Goal: Register for event/course

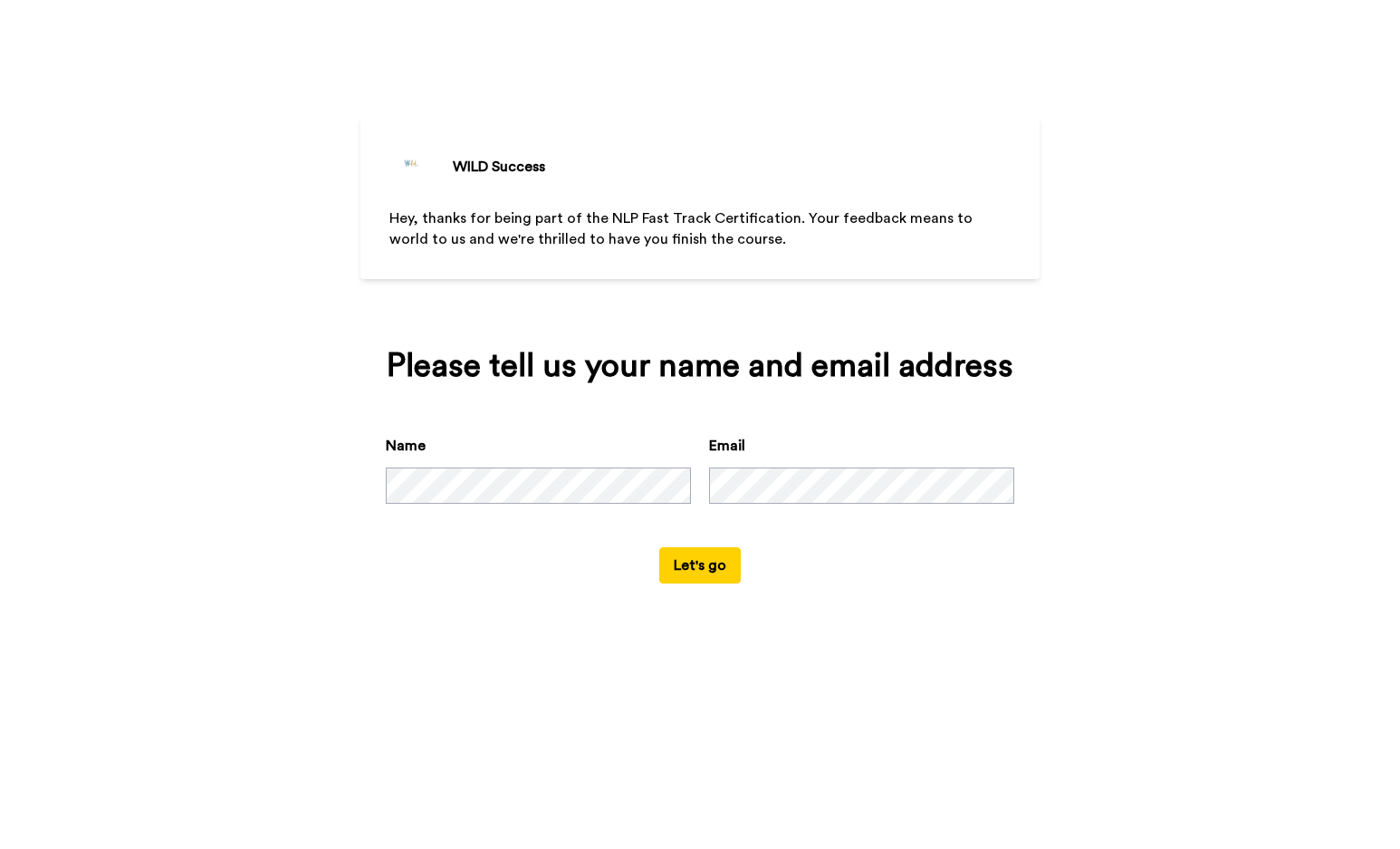
click at [707, 584] on button "Let's go" at bounding box center [700, 565] width 82 height 36
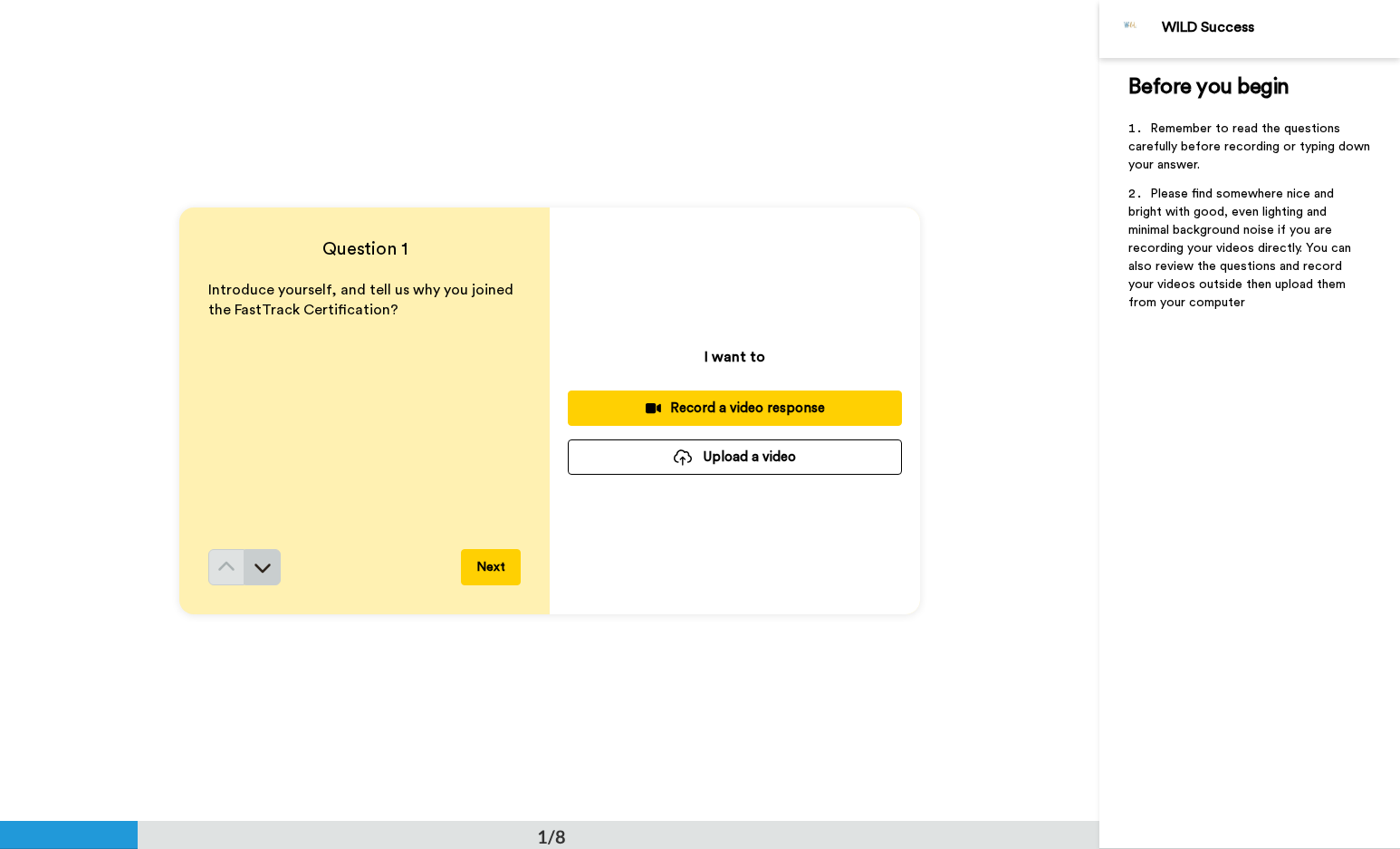
click at [266, 569] on icon at bounding box center [262, 566] width 18 height 18
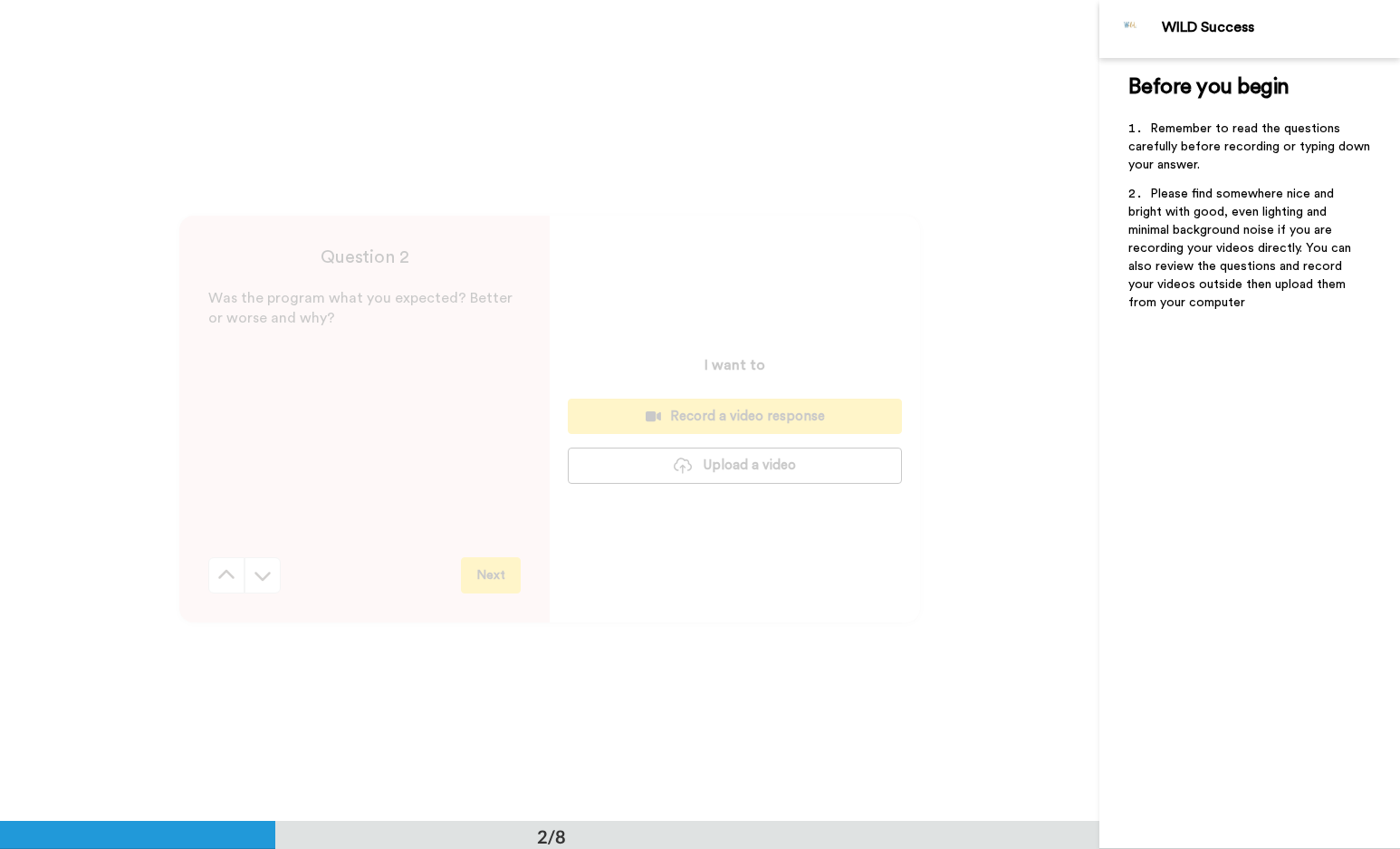
scroll to position [822, 0]
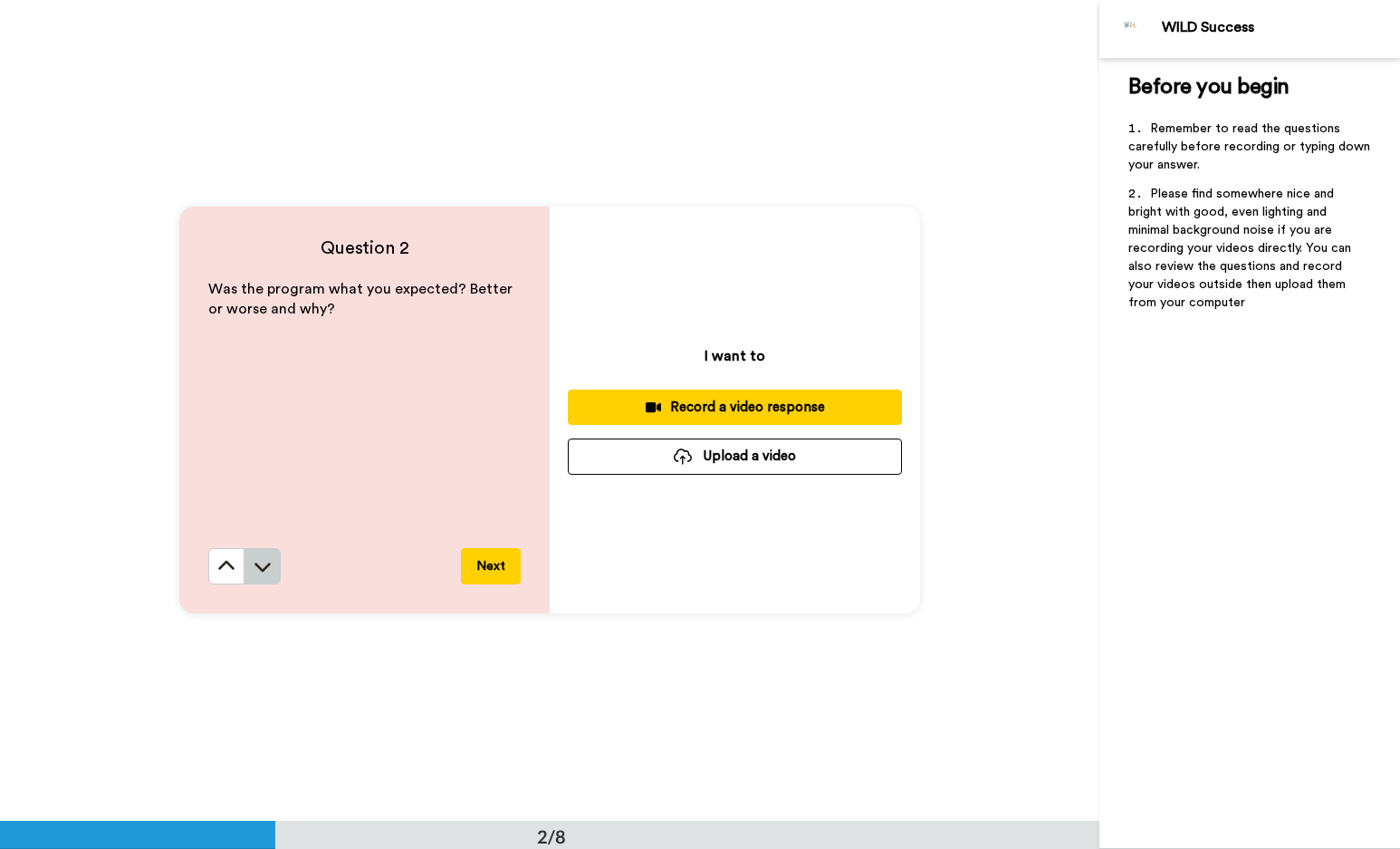
click at [266, 570] on icon at bounding box center [262, 565] width 18 height 18
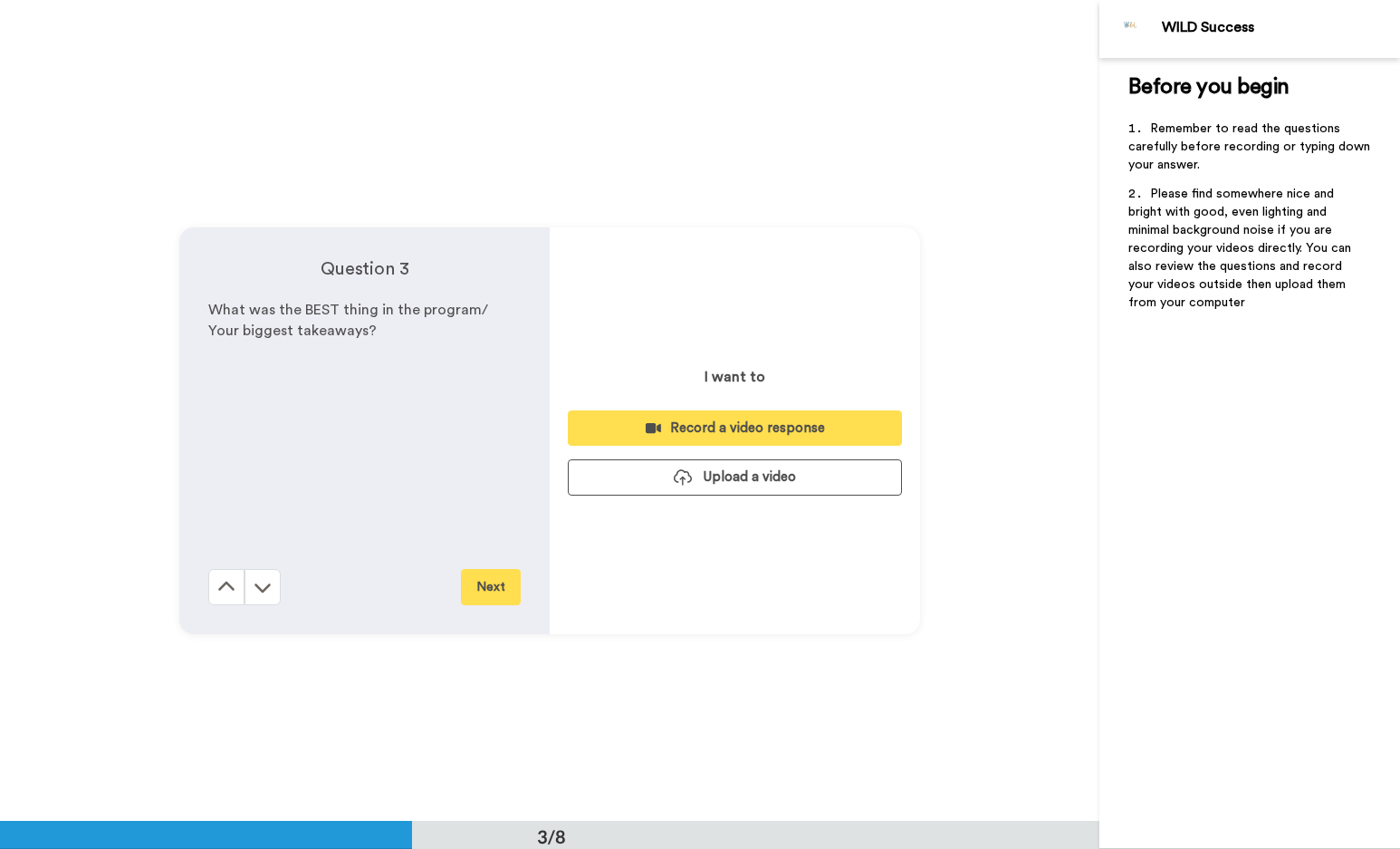
scroll to position [1642, 0]
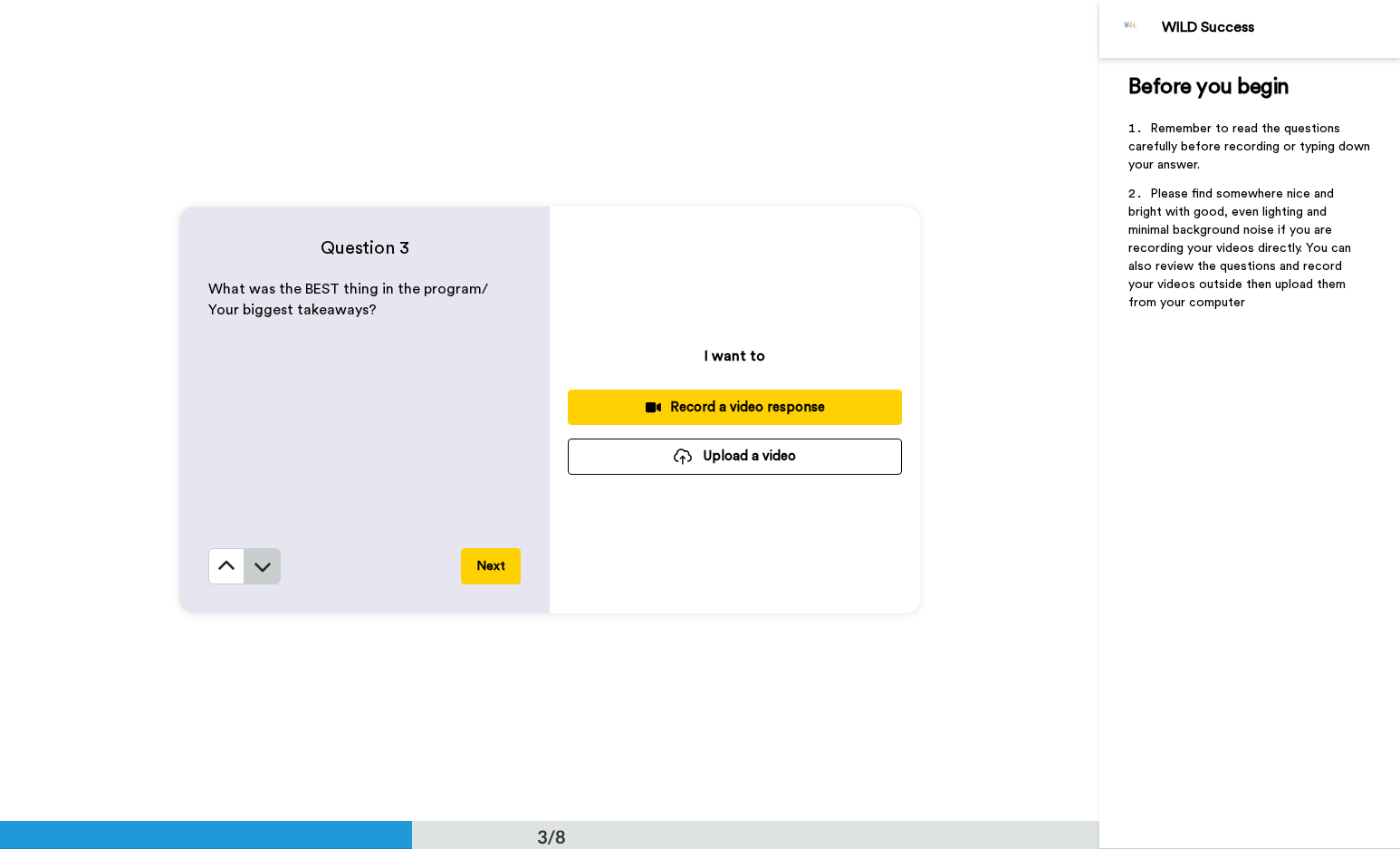
click at [262, 569] on icon at bounding box center [262, 567] width 17 height 9
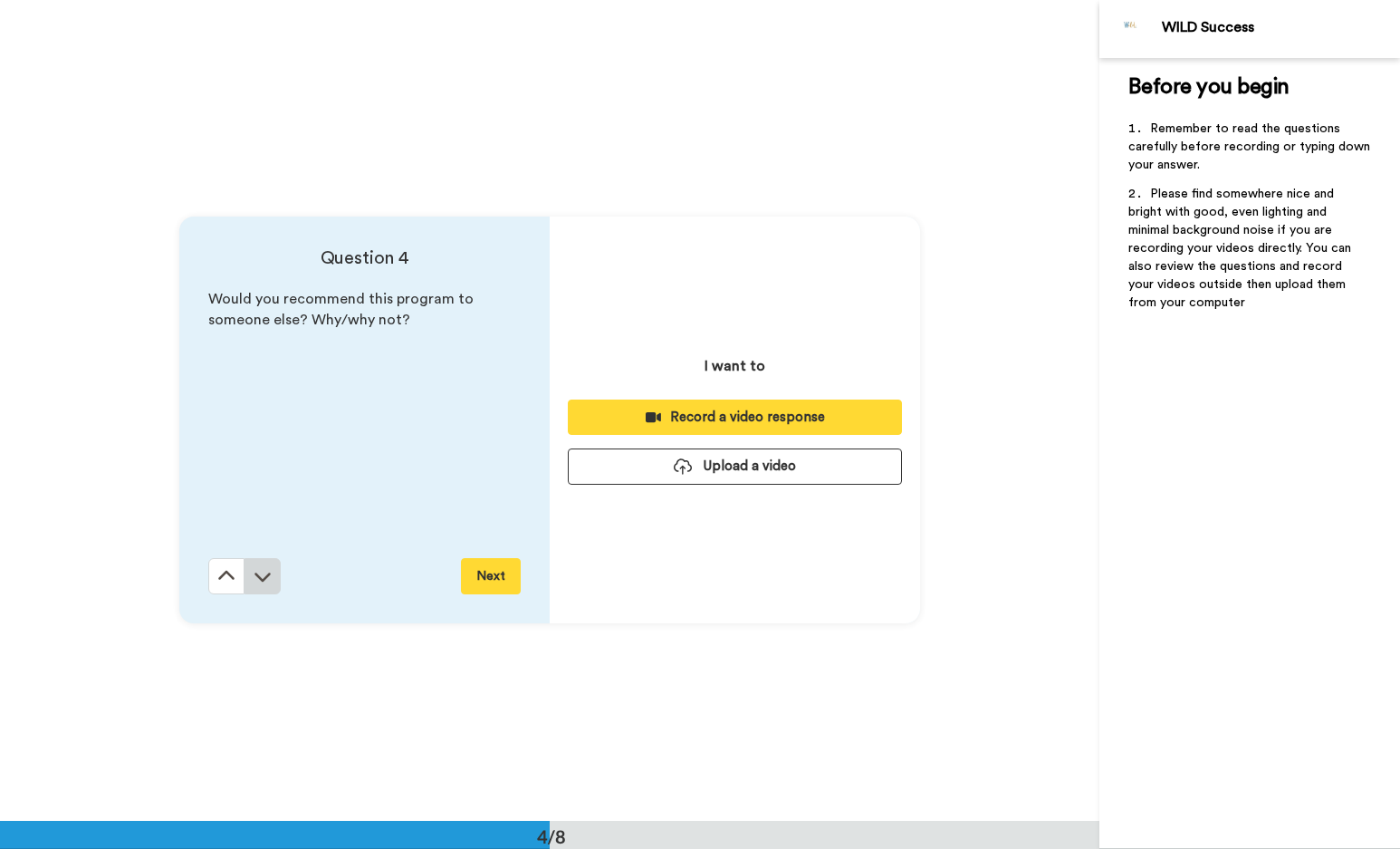
scroll to position [2463, 0]
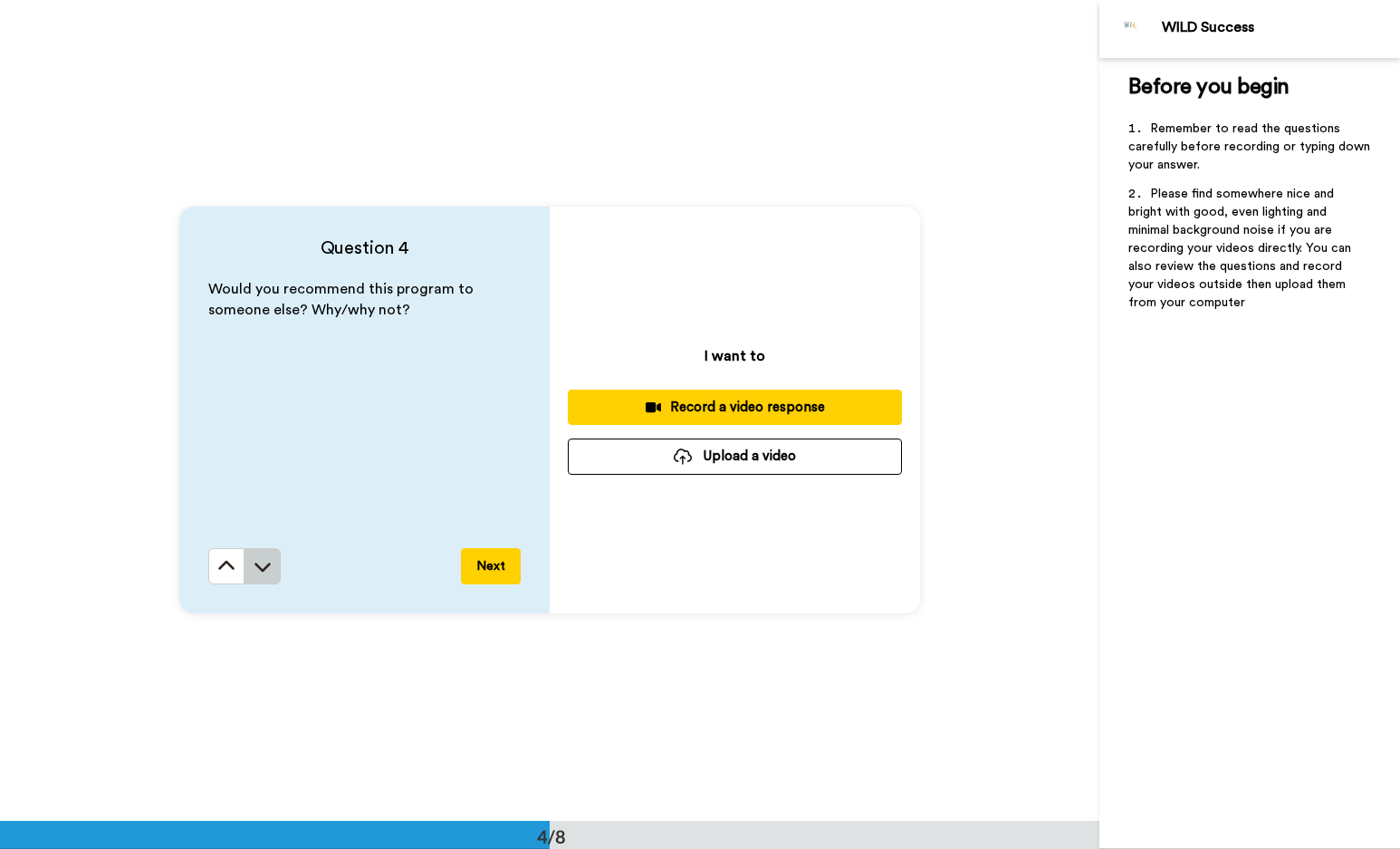
click at [262, 569] on icon at bounding box center [262, 567] width 17 height 9
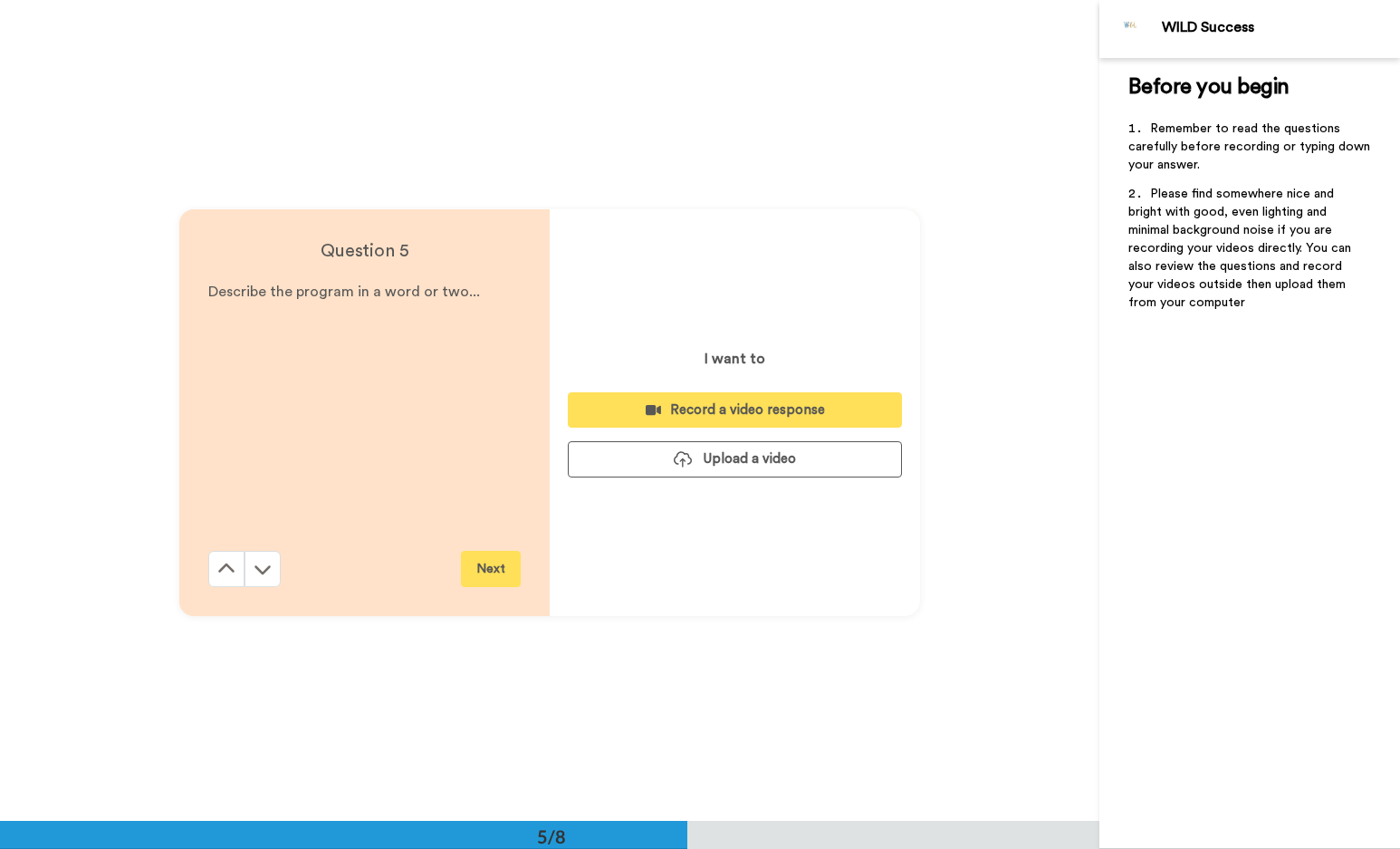
scroll to position [3283, 0]
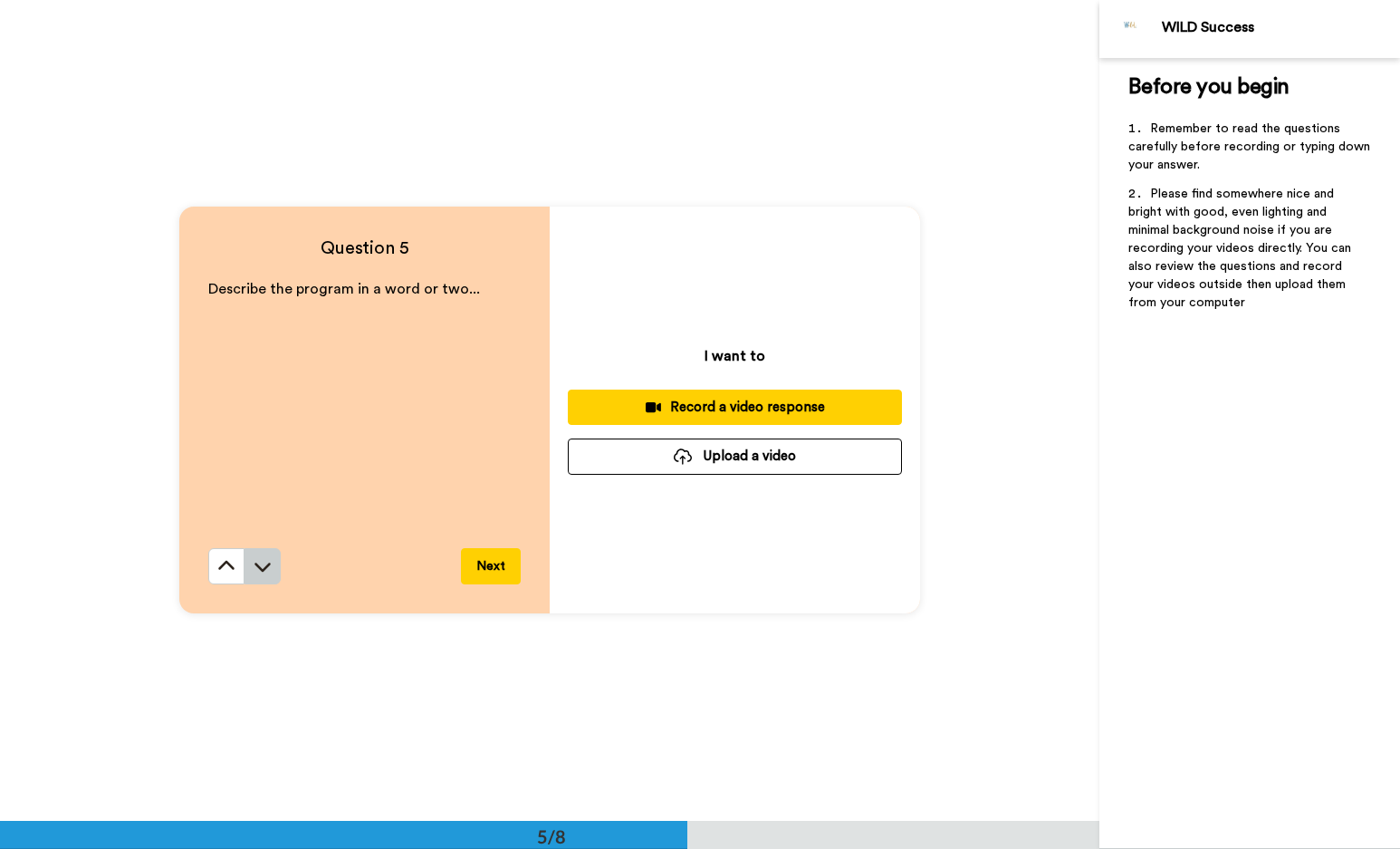
click at [262, 569] on icon at bounding box center [262, 568] width 17 height 9
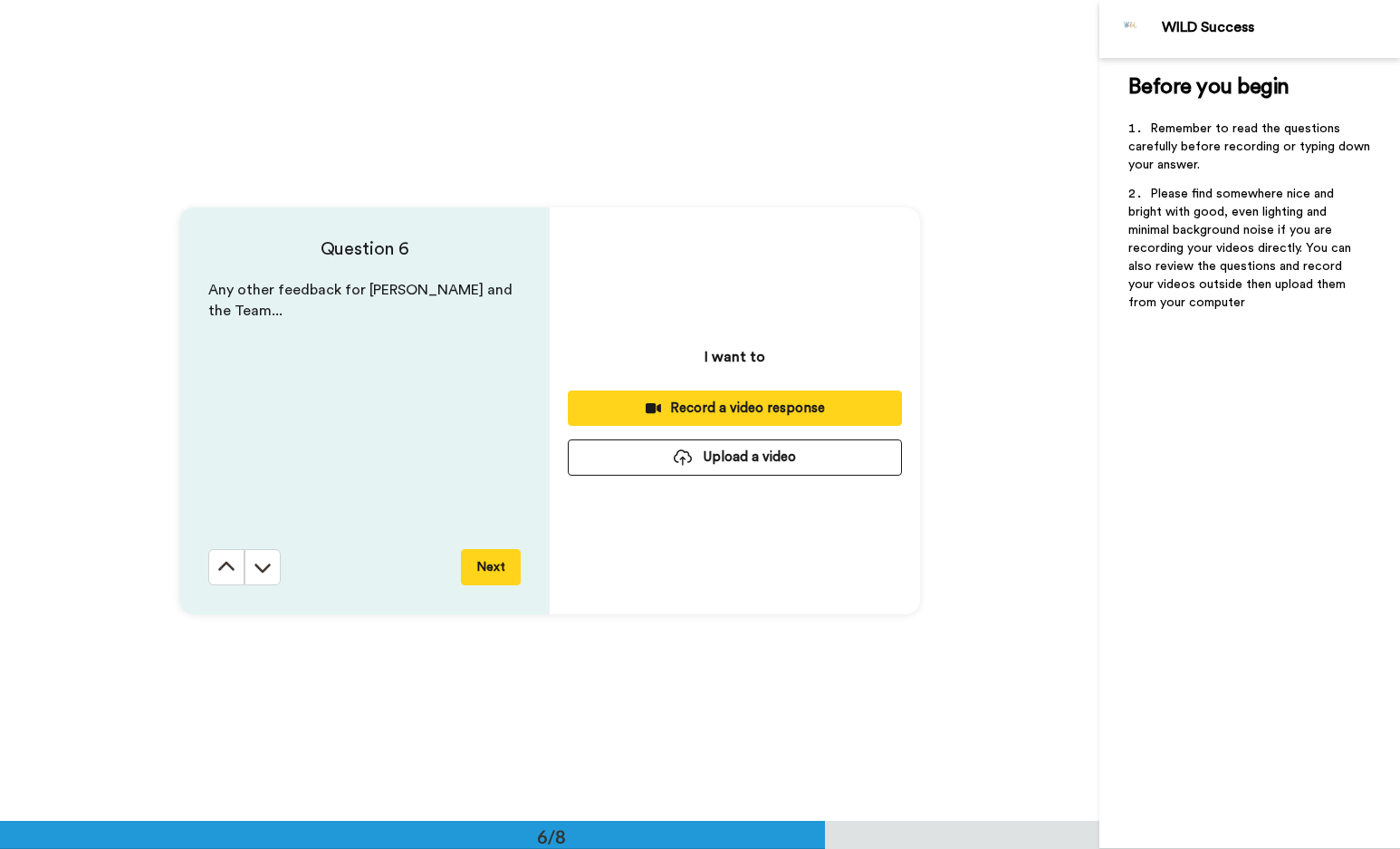
scroll to position [4104, 0]
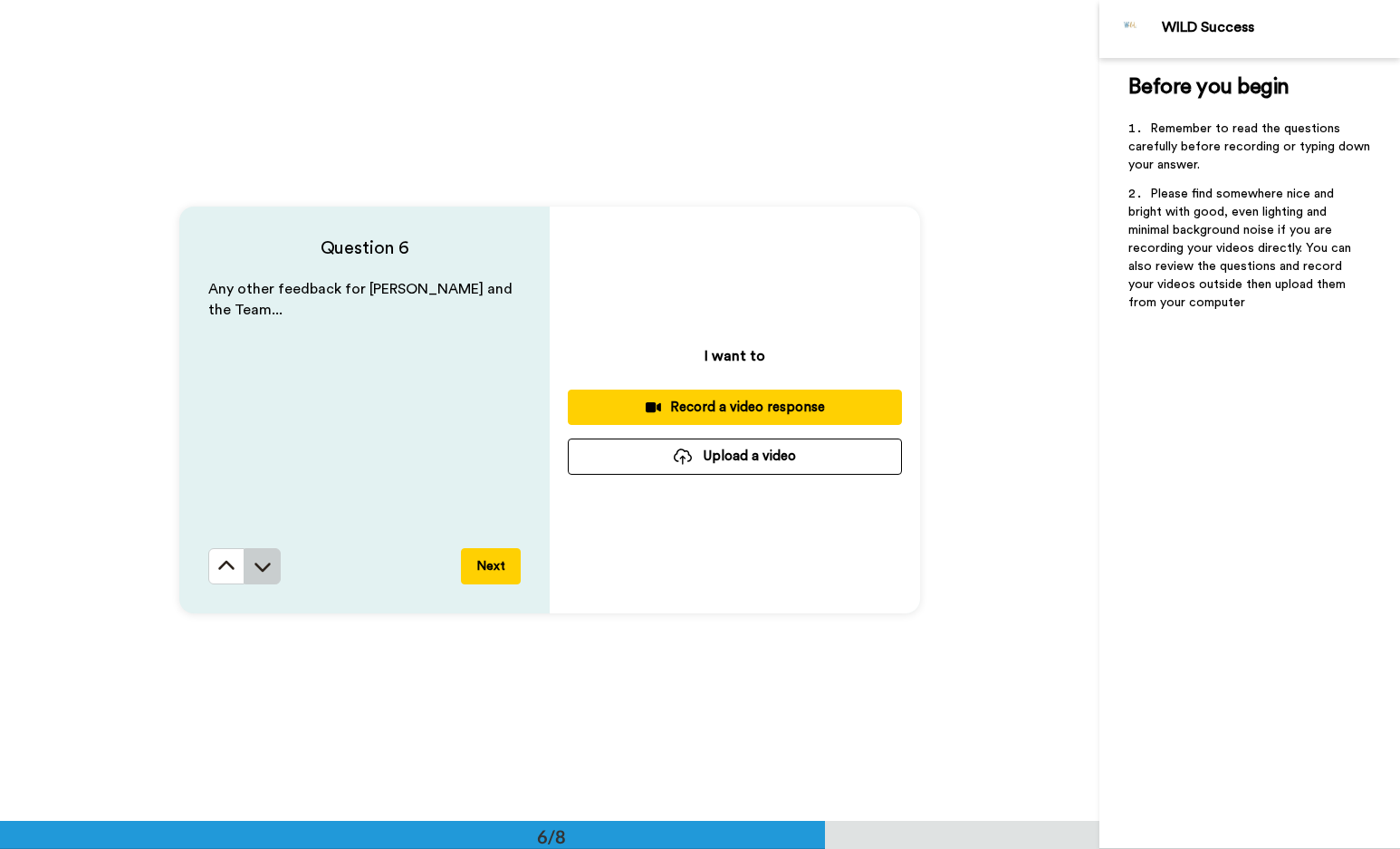
click at [262, 569] on icon at bounding box center [262, 568] width 17 height 9
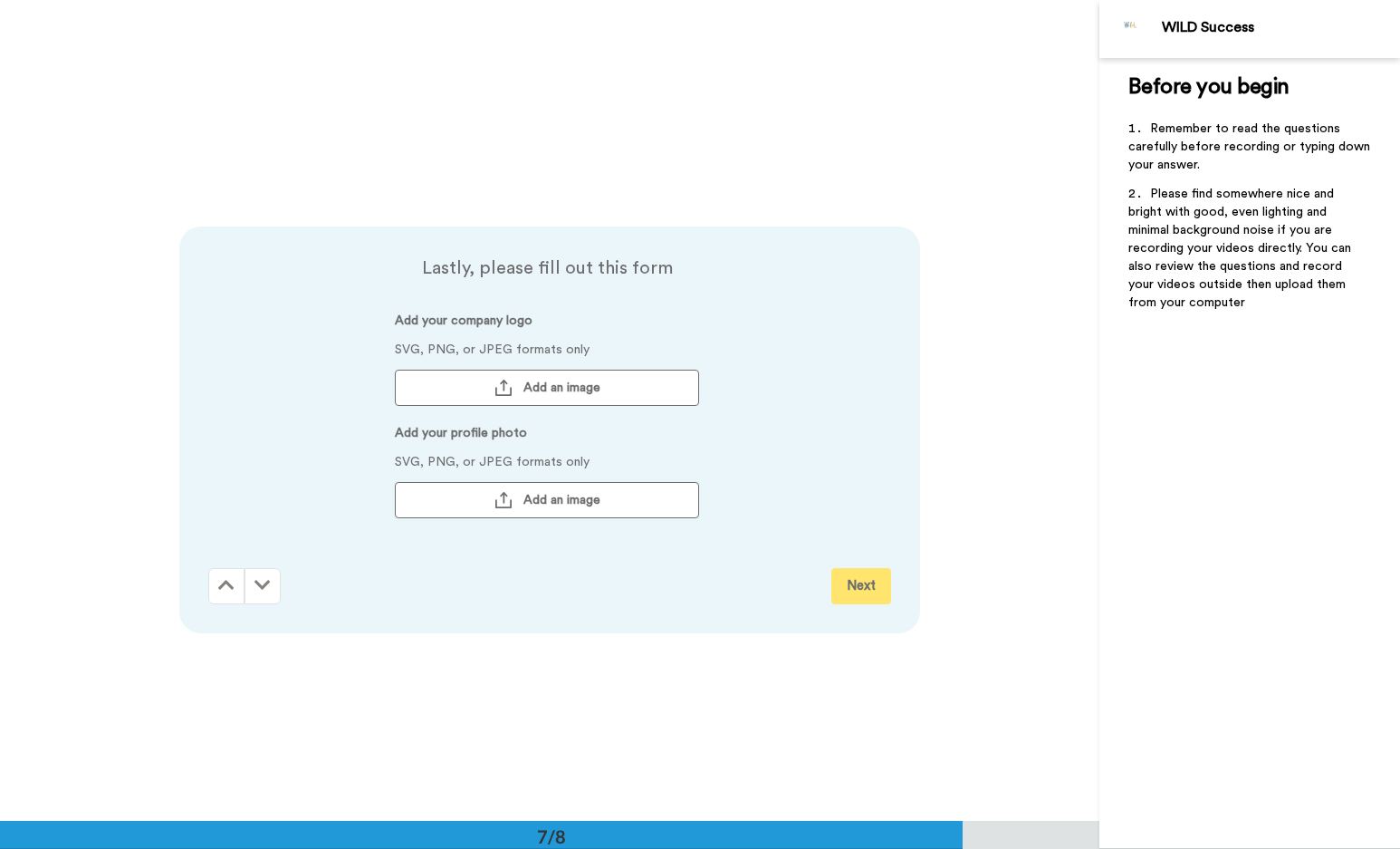
scroll to position [4925, 0]
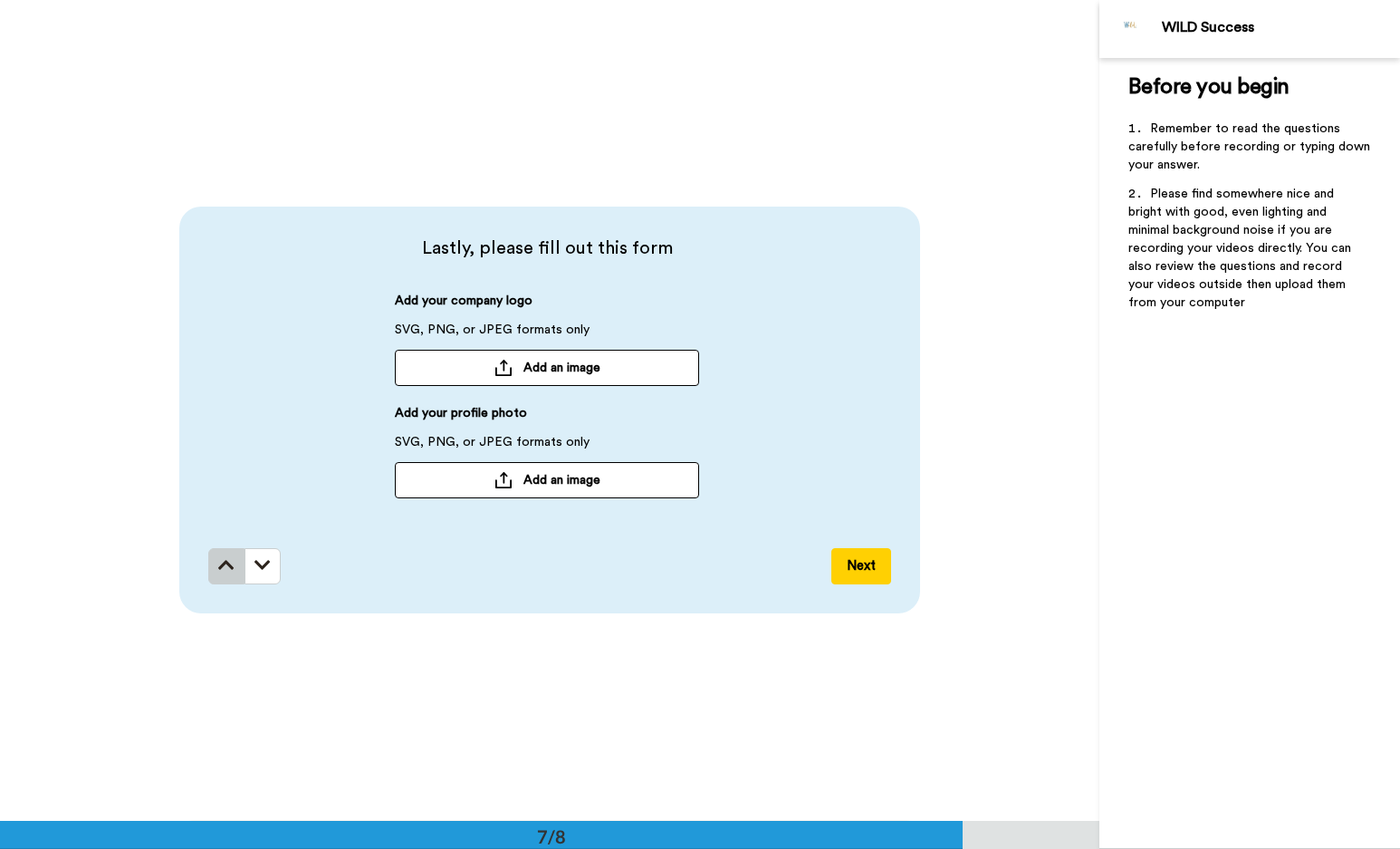
click at [218, 573] on icon at bounding box center [226, 564] width 17 height 18
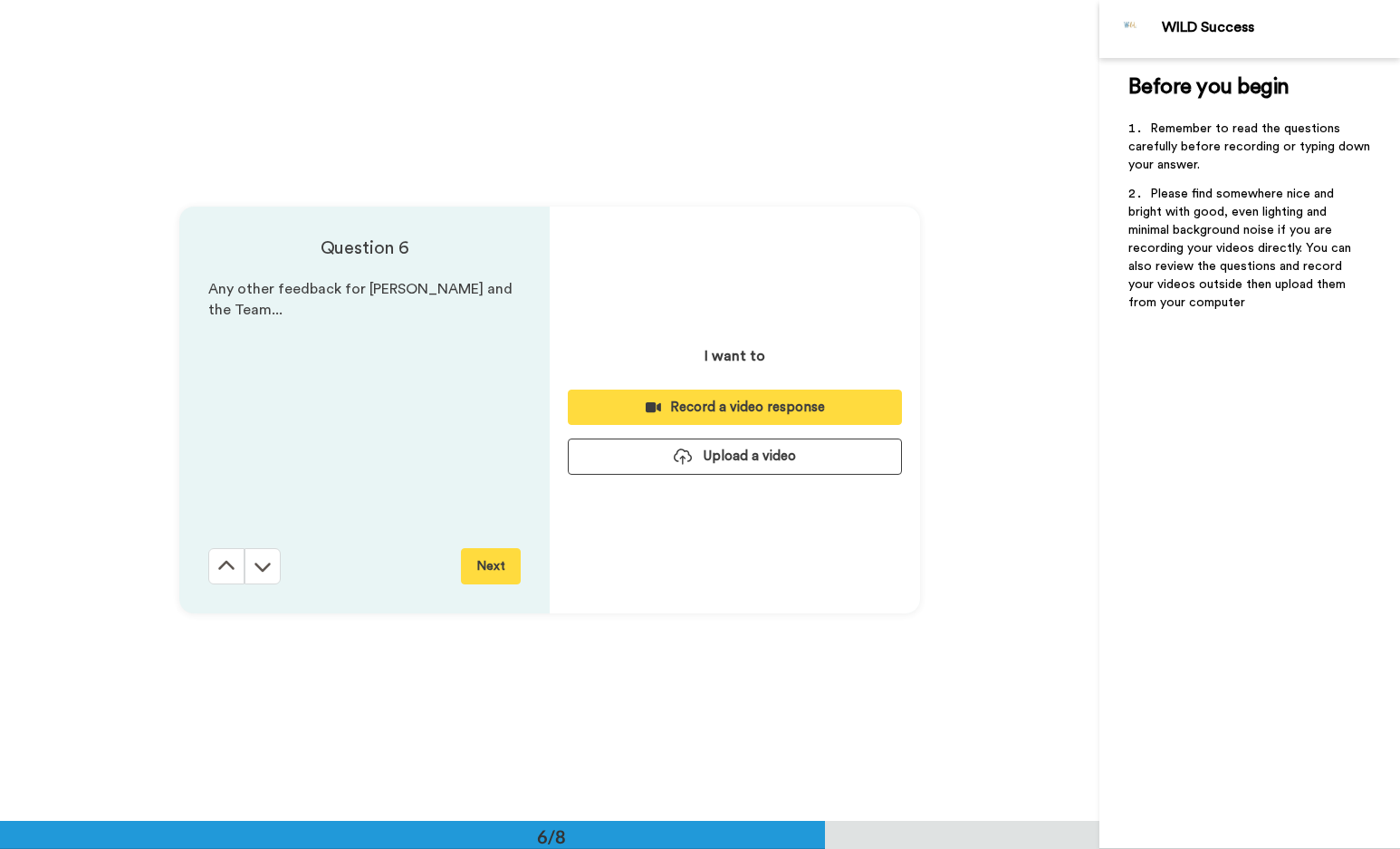
click at [218, 573] on icon at bounding box center [226, 565] width 18 height 18
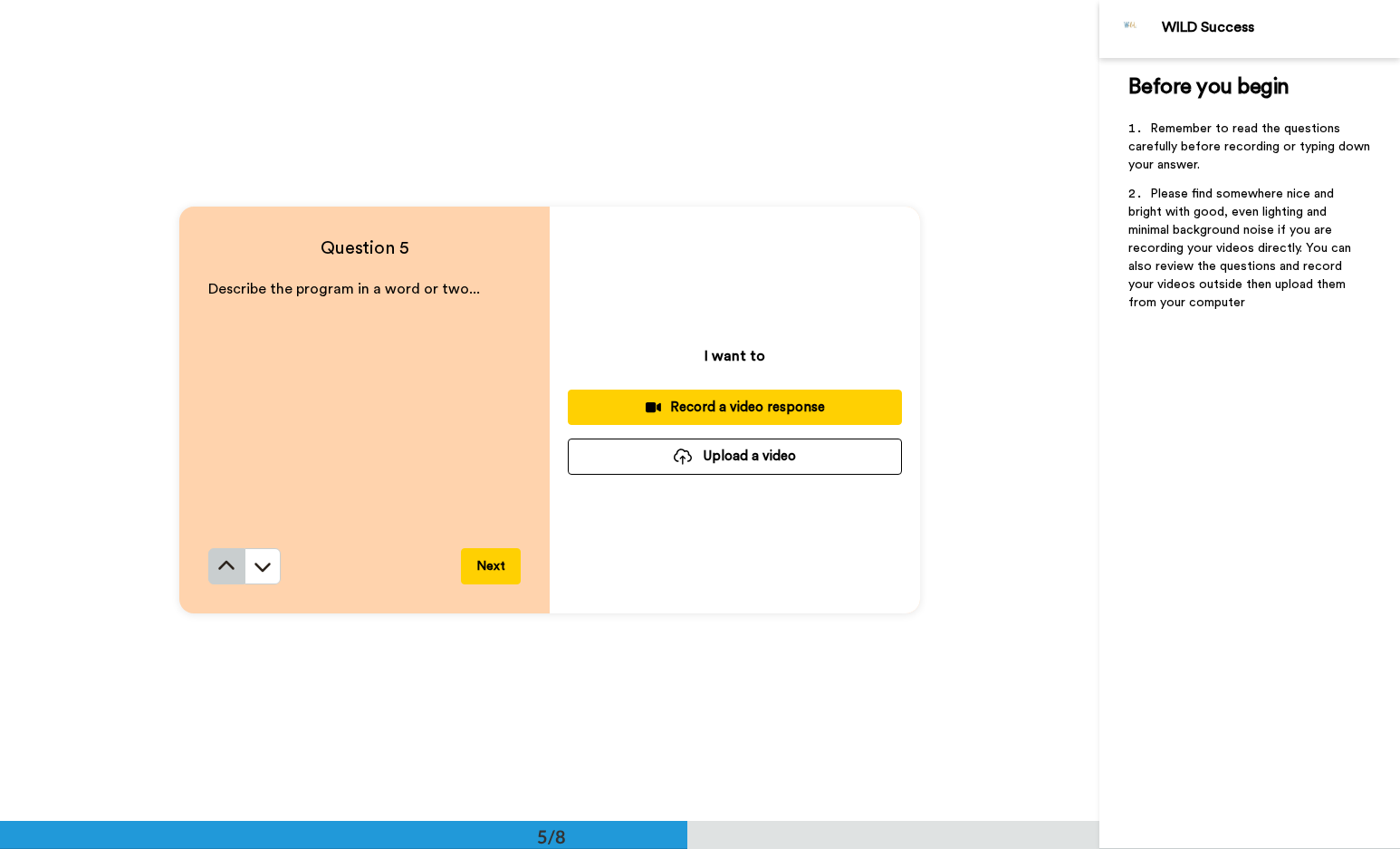
click at [218, 571] on icon at bounding box center [226, 565] width 18 height 18
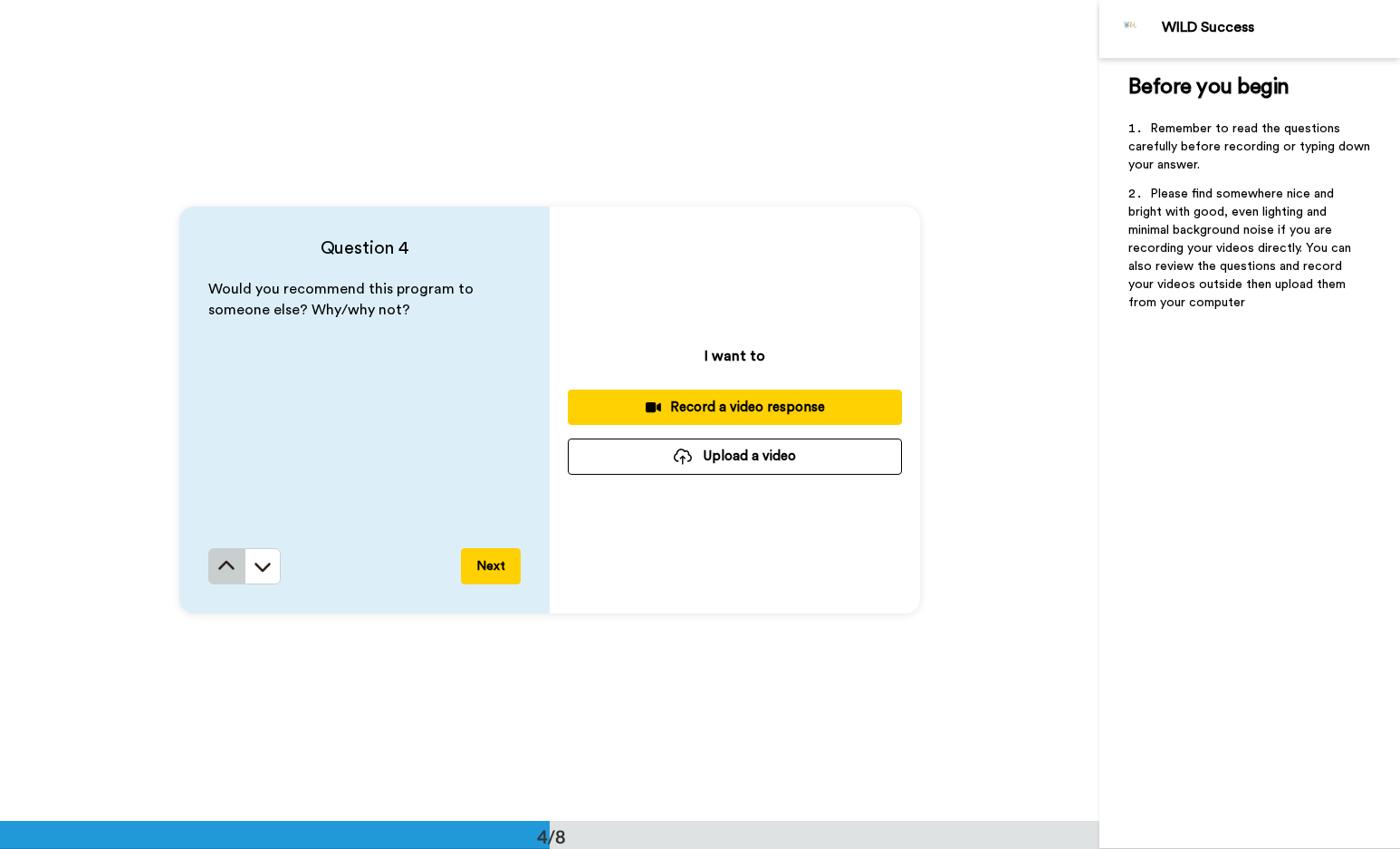
click at [218, 571] on icon at bounding box center [226, 565] width 18 height 18
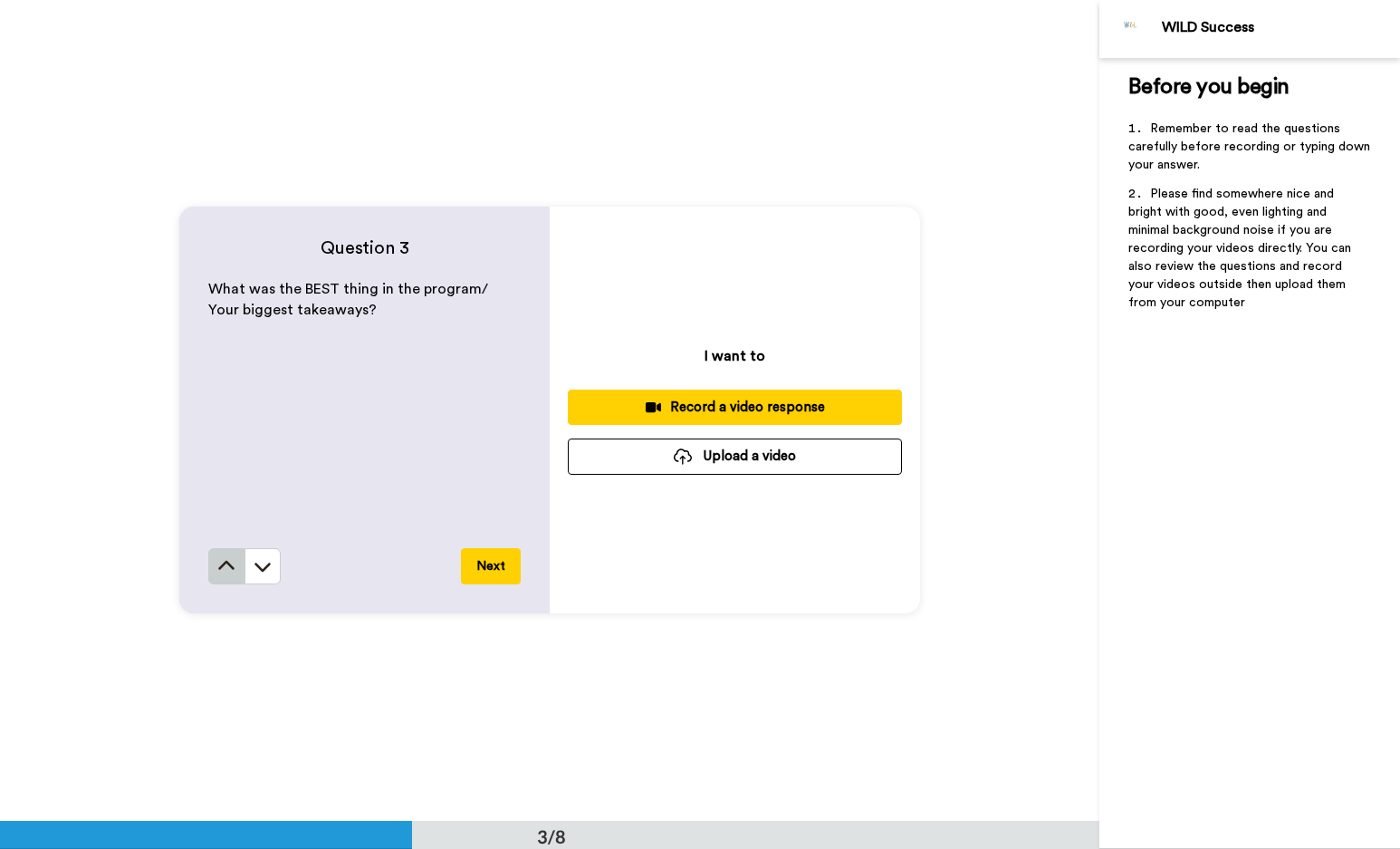
click at [218, 571] on icon at bounding box center [226, 565] width 18 height 18
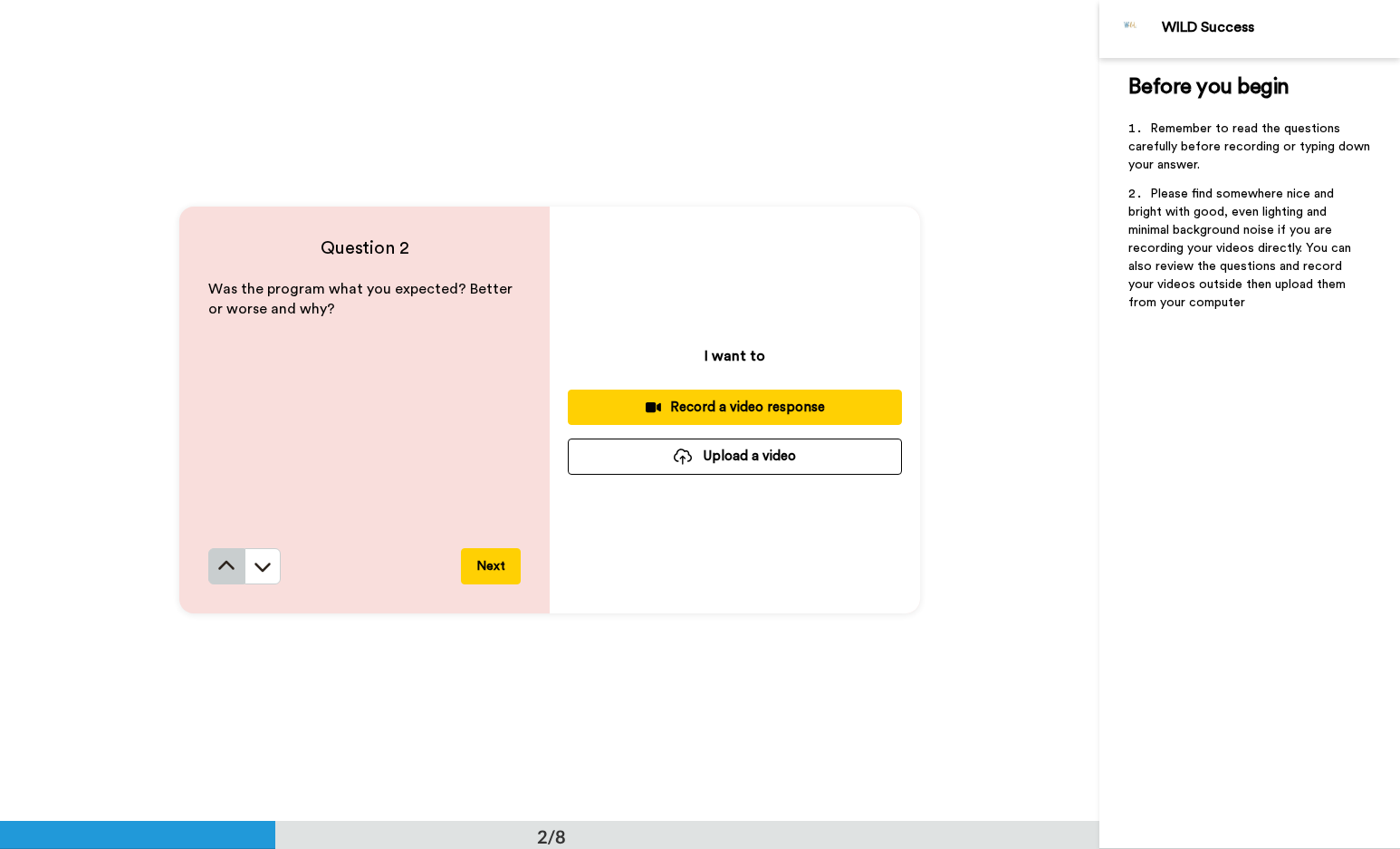
click at [218, 571] on icon at bounding box center [226, 565] width 18 height 18
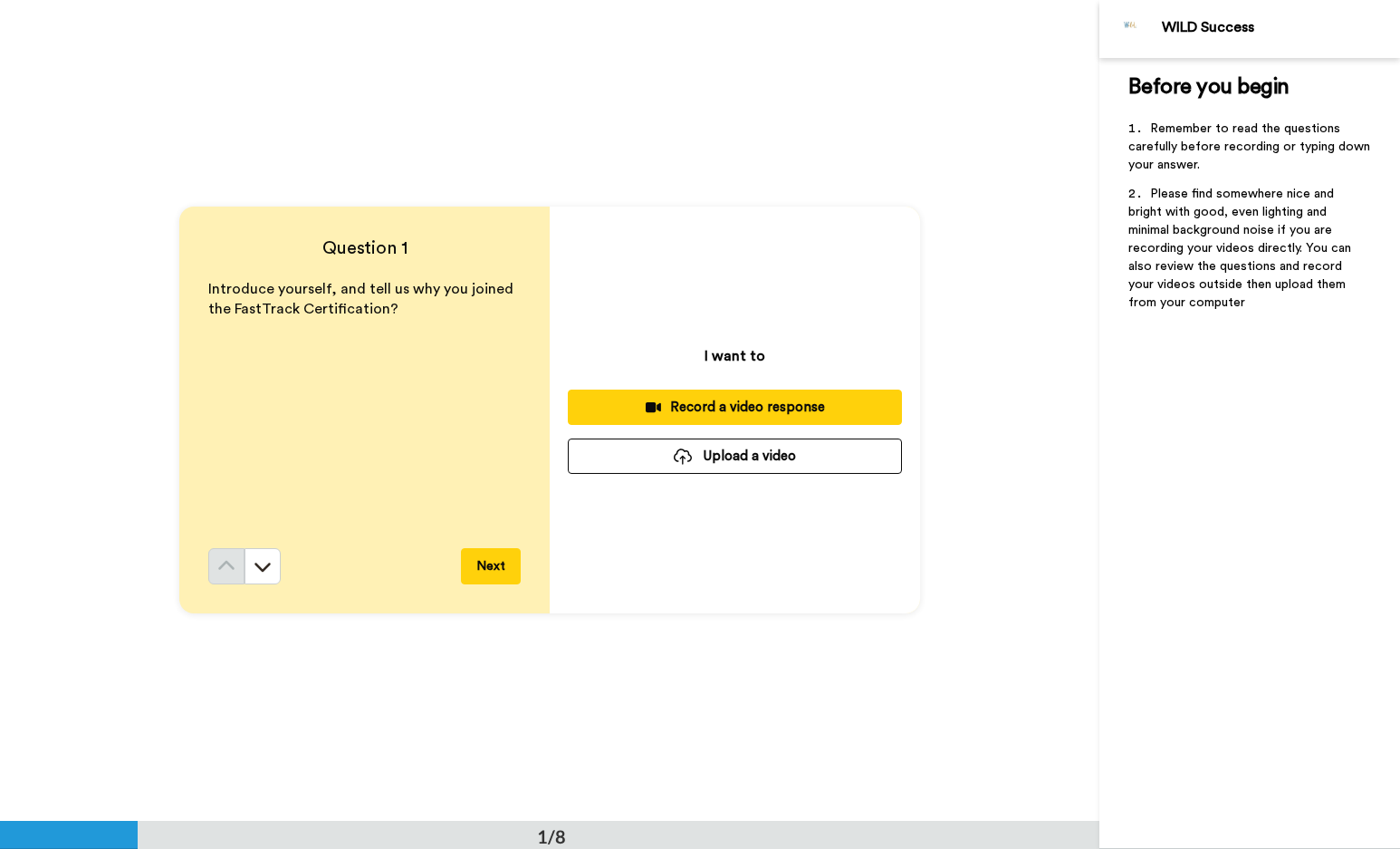
scroll to position [0, 0]
